Goal: Task Accomplishment & Management: Manage account settings

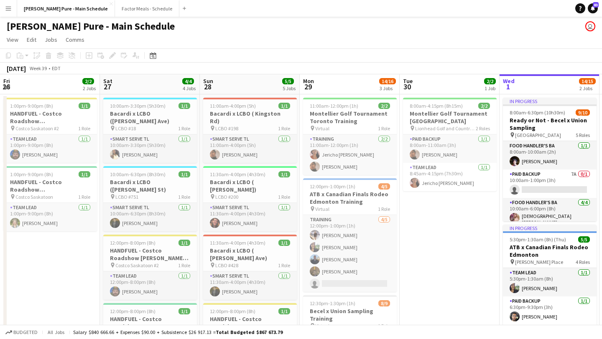
scroll to position [0, 299]
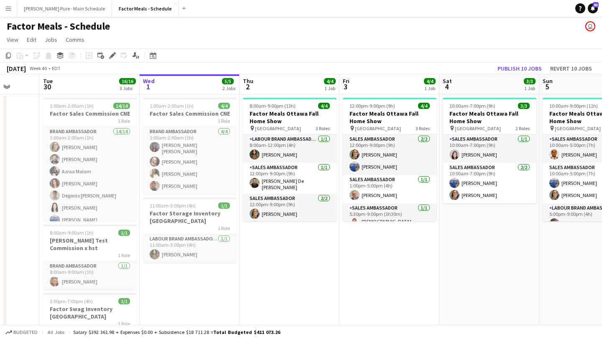
scroll to position [0, 260]
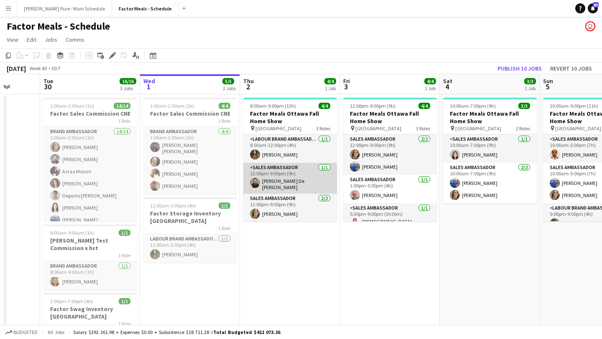
click at [295, 186] on app-card-role "Sales Ambassador [DATE] 12:00pm-9:00pm (9h) [PERSON_NAME] De [PERSON_NAME]" at bounding box center [290, 178] width 94 height 31
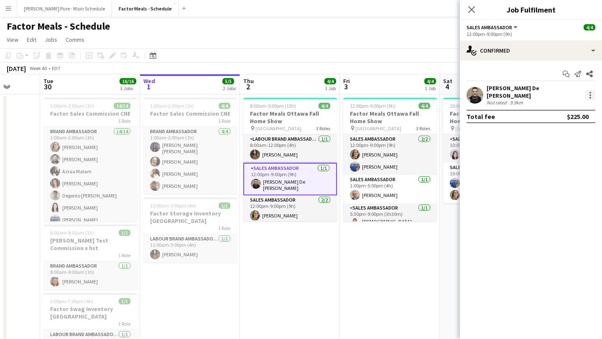
click at [590, 94] on div at bounding box center [590, 95] width 10 height 10
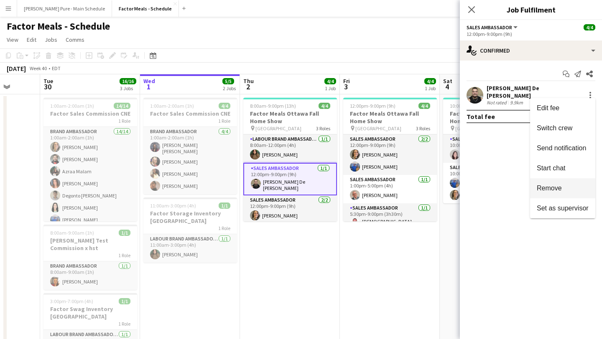
click at [555, 189] on span "Remove" at bounding box center [549, 188] width 25 height 7
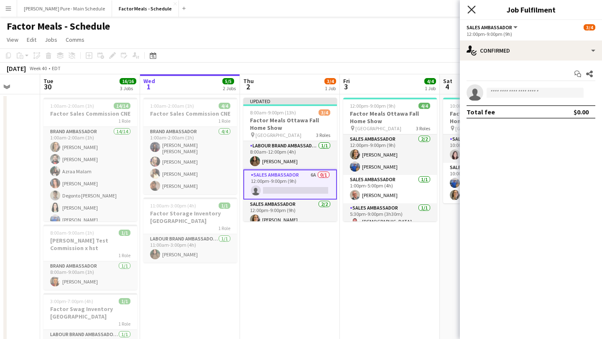
click at [470, 6] on icon "Close pop-in" at bounding box center [471, 9] width 8 height 8
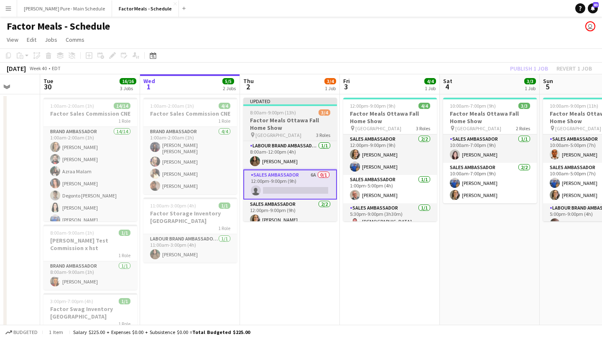
click at [290, 113] on span "8:00am-9:00pm (13h)" at bounding box center [273, 112] width 46 height 6
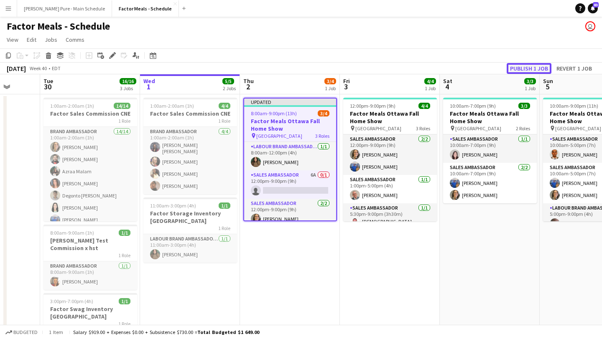
click at [528, 68] on button "Publish 1 job" at bounding box center [528, 68] width 45 height 11
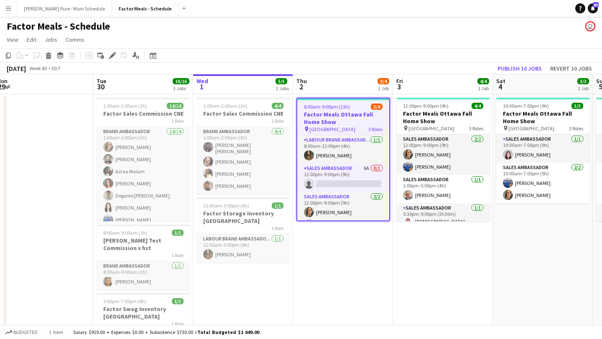
scroll to position [0, 416]
